Goal: Browse casually

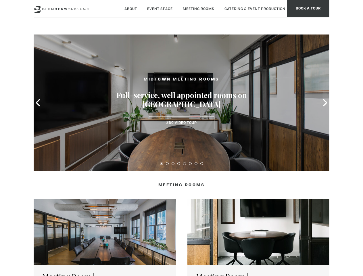
click at [38, 103] on icon at bounding box center [37, 102] width 7 height 7
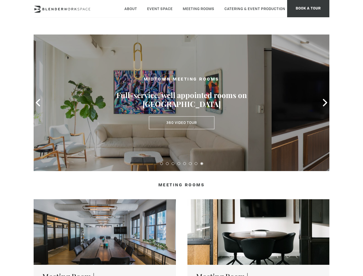
click at [325, 103] on icon at bounding box center [324, 102] width 7 height 7
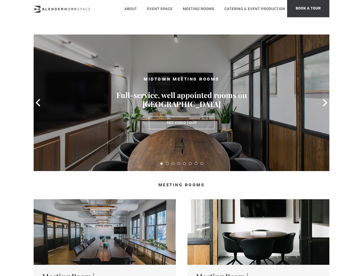
click at [161, 163] on button at bounding box center [161, 163] width 3 height 3
click at [167, 163] on button at bounding box center [167, 163] width 3 height 3
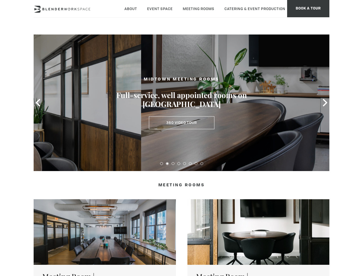
click at [173, 163] on button at bounding box center [172, 163] width 3 height 3
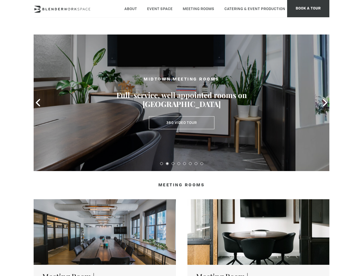
click at [179, 163] on button at bounding box center [178, 163] width 3 height 3
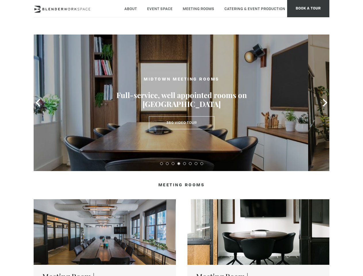
click at [184, 163] on button at bounding box center [184, 163] width 3 height 3
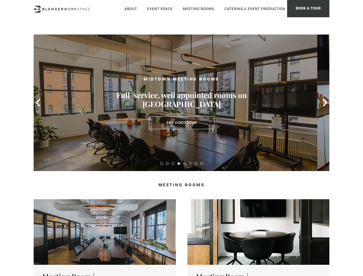
click at [190, 163] on button at bounding box center [190, 163] width 3 height 3
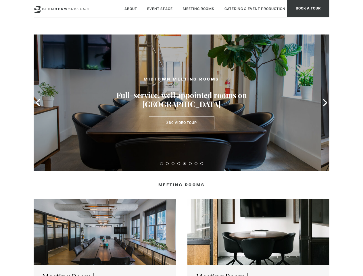
click at [196, 163] on button at bounding box center [195, 163] width 3 height 3
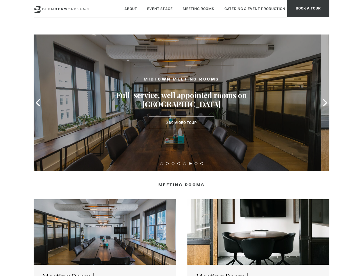
click at [202, 163] on button at bounding box center [201, 163] width 3 height 3
